Goal: Information Seeking & Learning: Learn about a topic

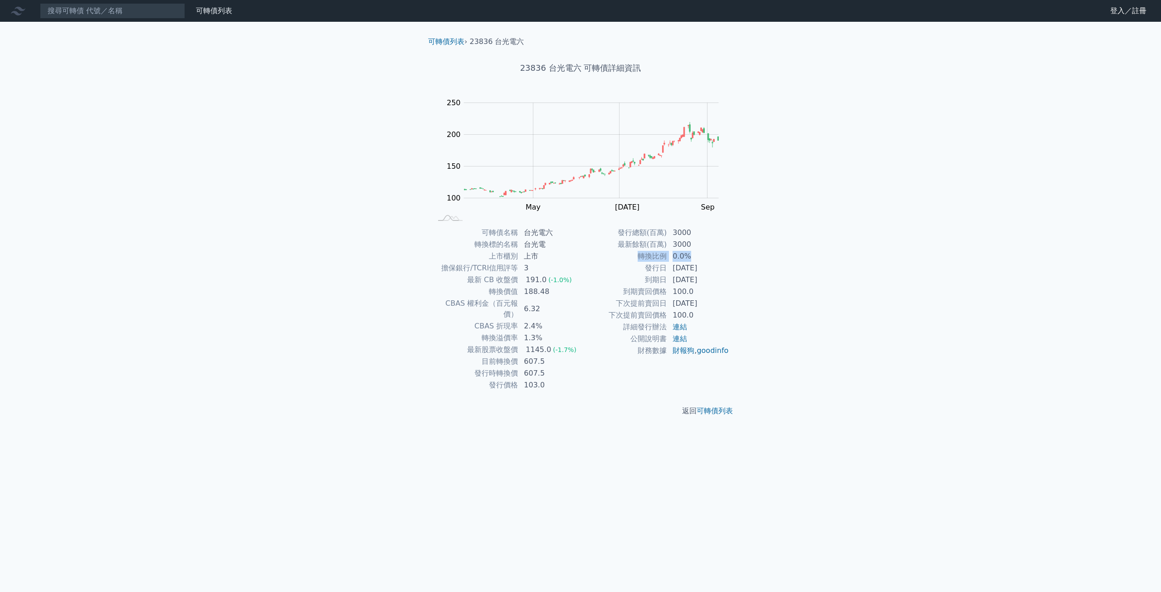
drag, startPoint x: 637, startPoint y: 259, endPoint x: 697, endPoint y: 253, distance: 60.1
click at [695, 253] on tr "轉換比例 0.0%" at bounding box center [654, 256] width 149 height 12
drag, startPoint x: 641, startPoint y: 267, endPoint x: 669, endPoint y: 272, distance: 28.5
click at [667, 272] on tr "發行日 [DATE]" at bounding box center [654, 268] width 149 height 12
click at [682, 278] on td "[DATE]" at bounding box center [698, 280] width 62 height 12
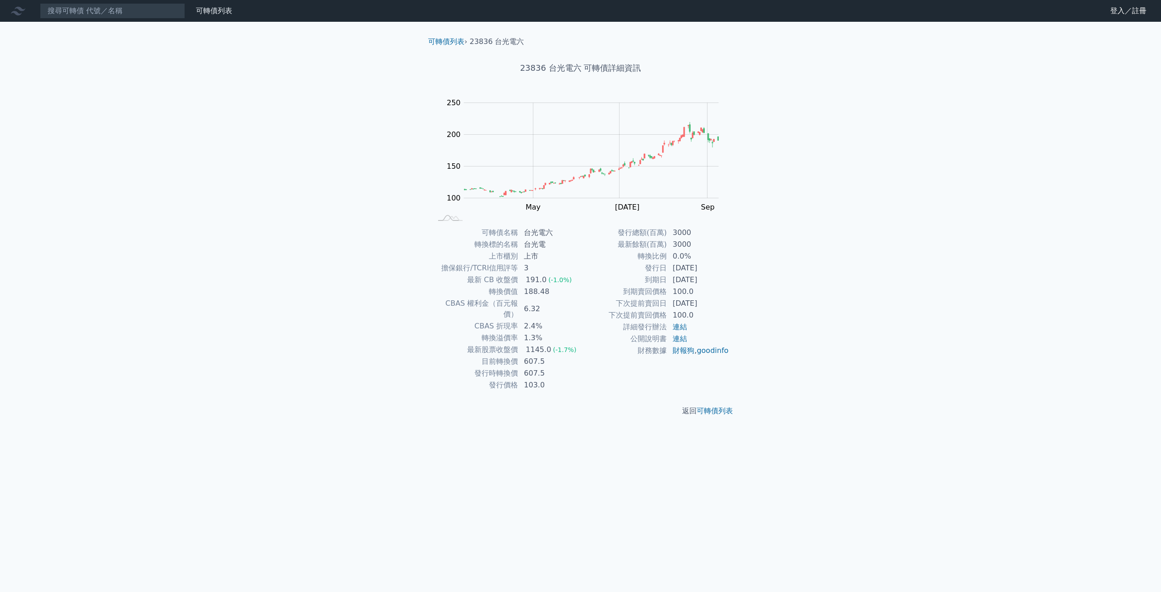
drag, startPoint x: 710, startPoint y: 279, endPoint x: 653, endPoint y: 267, distance: 58.7
click at [653, 267] on tbody "發行總額(百萬) 3000 最新餘額(百萬) 3000 轉換比例 0.0% 發行日 [DATE] 到期日 [DATE] 到期賣回價格 100.0 下次提前賣回…" at bounding box center [654, 292] width 149 height 130
click at [649, 265] on td "發行日" at bounding box center [623, 268] width 87 height 12
drag, startPoint x: 640, startPoint y: 267, endPoint x: 701, endPoint y: 265, distance: 60.8
click at [701, 265] on tr "發行日 [DATE]" at bounding box center [654, 268] width 149 height 12
